Goal: Find specific page/section

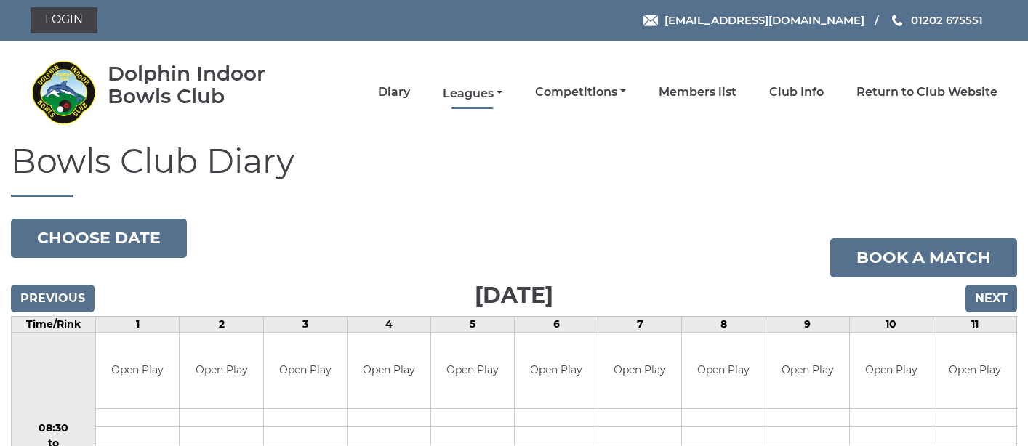
click at [502, 93] on link "Leagues" at bounding box center [473, 94] width 60 height 16
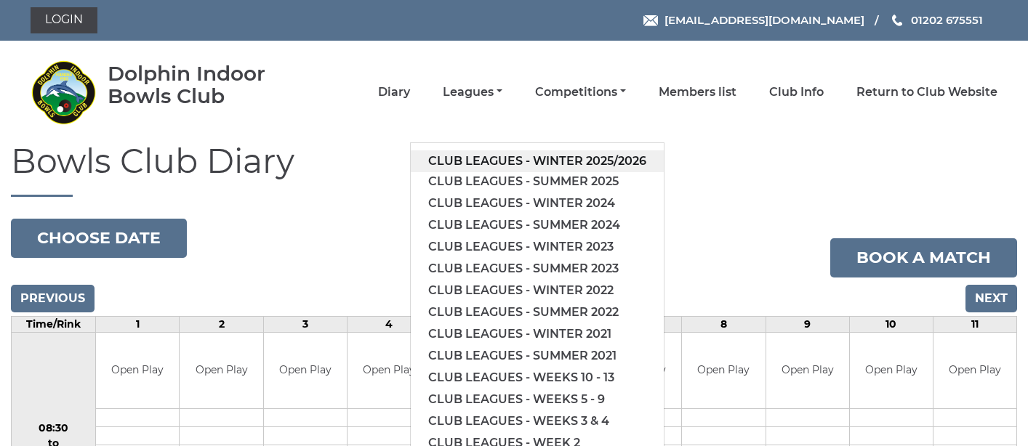
click at [503, 158] on link "Club leagues - Winter 2025/2026" at bounding box center [537, 161] width 253 height 22
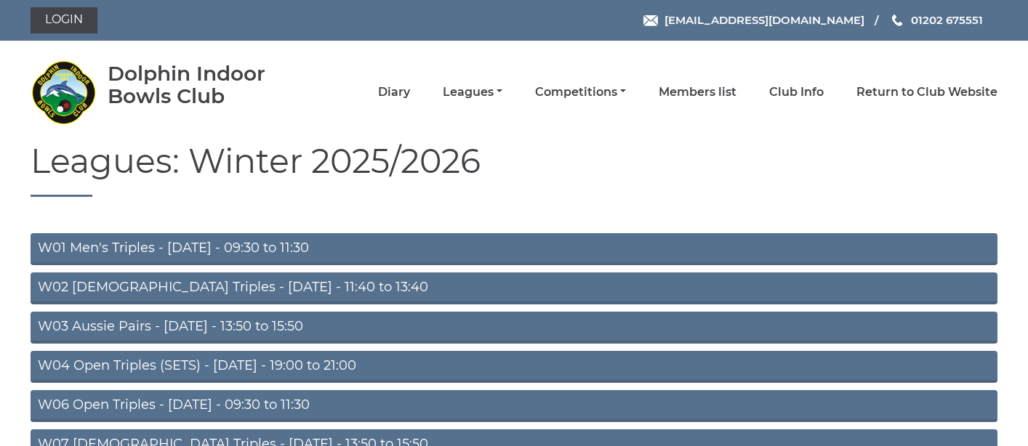
click at [240, 400] on link "W06 Open Triples - Tuesday - 09:30 to 11:30" at bounding box center [514, 406] width 967 height 32
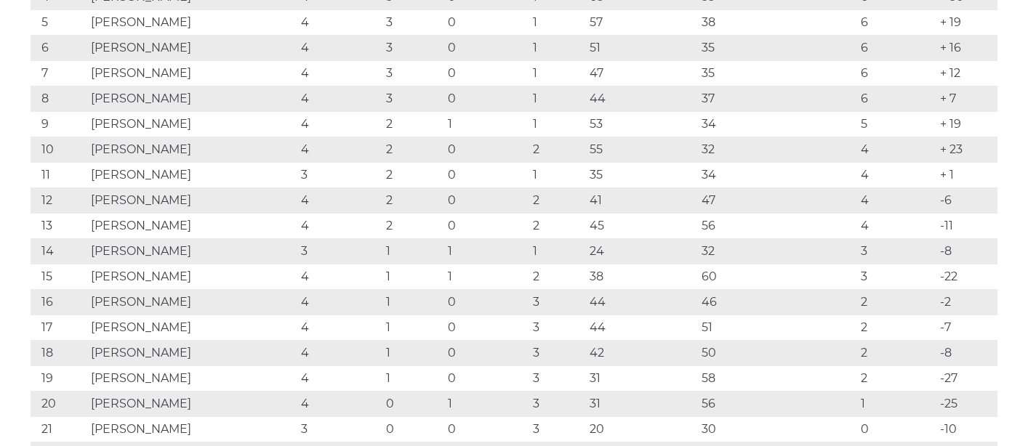
scroll to position [410, 0]
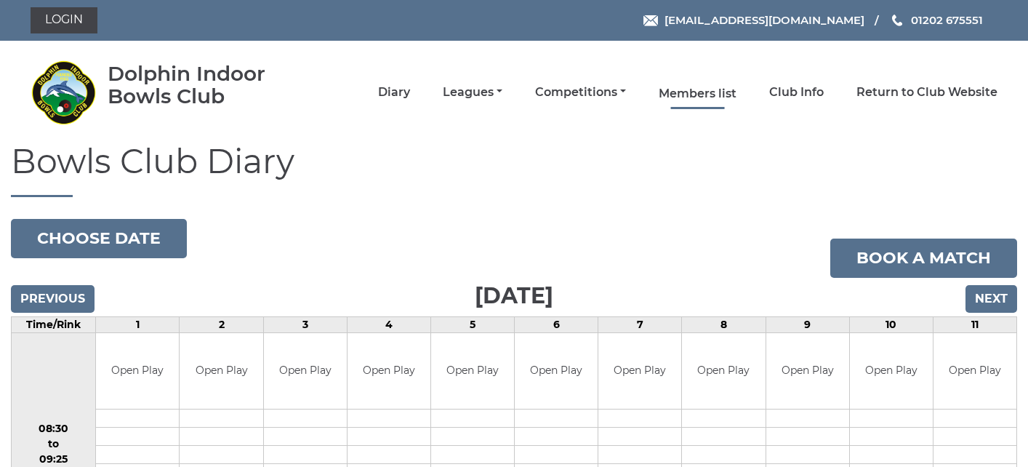
click at [717, 92] on link "Members list" at bounding box center [698, 94] width 78 height 16
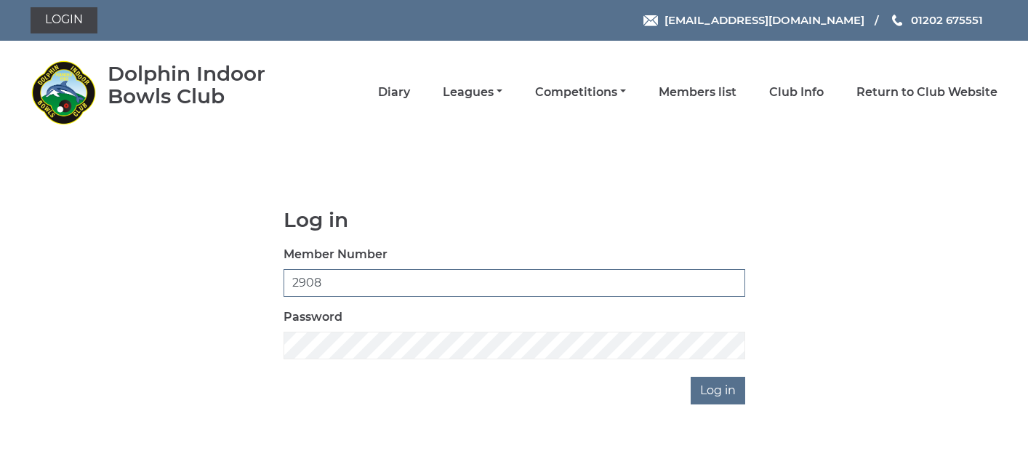
type input "2908"
click at [715, 390] on input "Log in" at bounding box center [718, 391] width 55 height 28
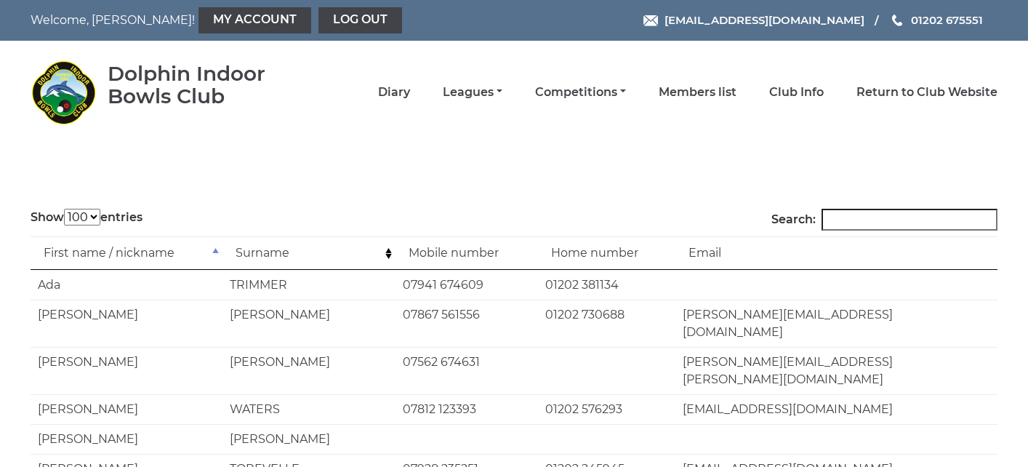
select select "100"
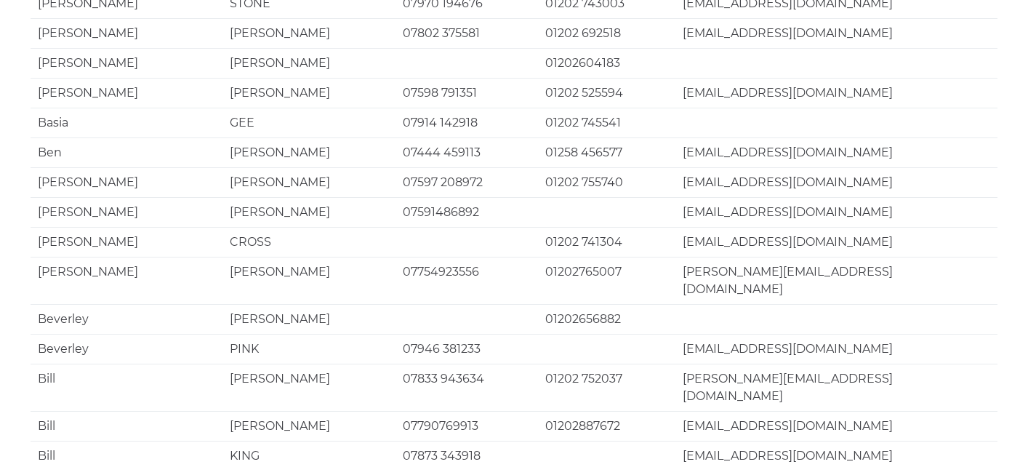
scroll to position [2899, 0]
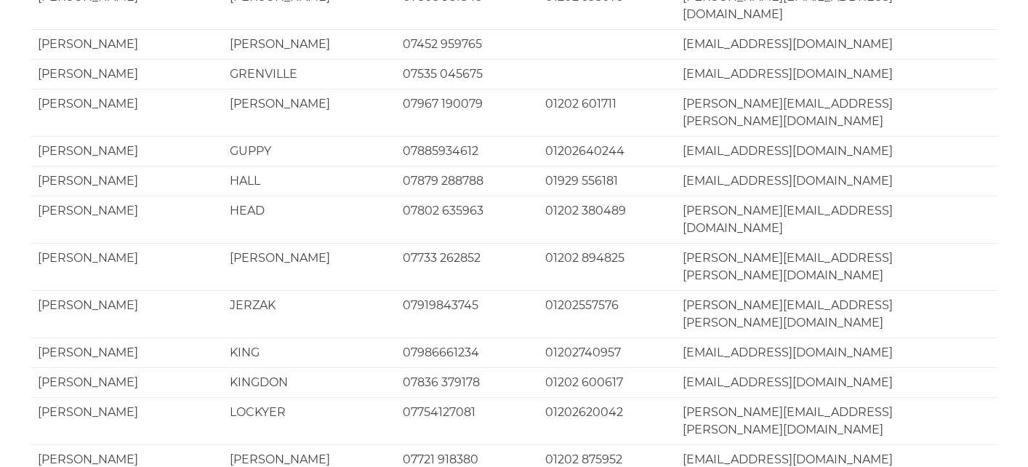
scroll to position [1885, 0]
